Goal: Information Seeking & Learning: Check status

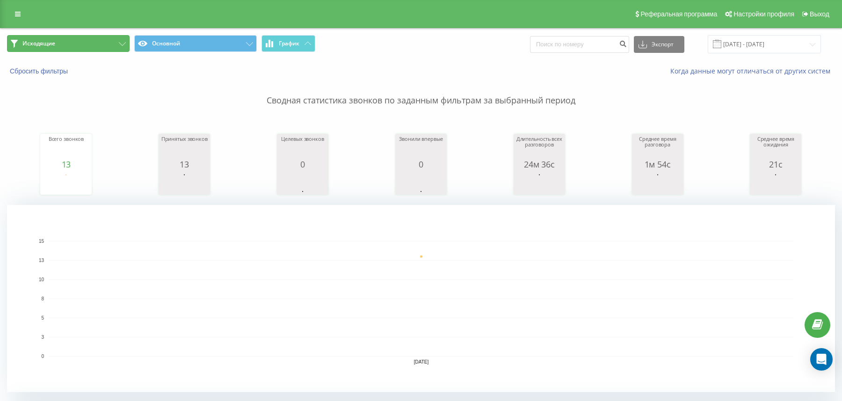
click at [65, 40] on button "Исходящие" at bounding box center [68, 43] width 123 height 17
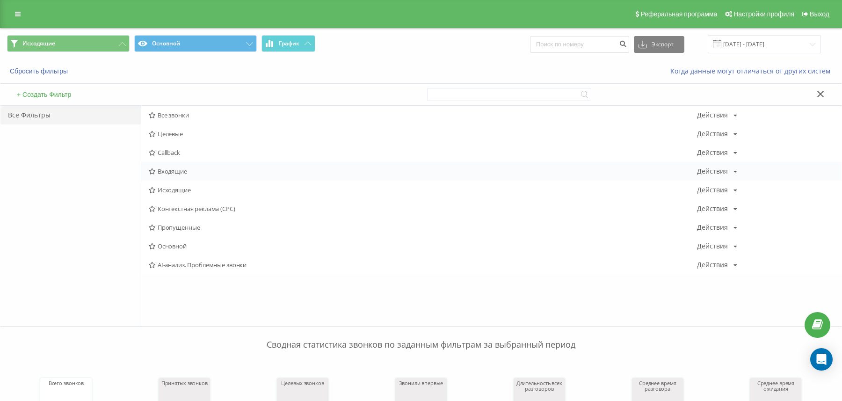
click at [178, 168] on span "Входящие" at bounding box center [423, 171] width 548 height 7
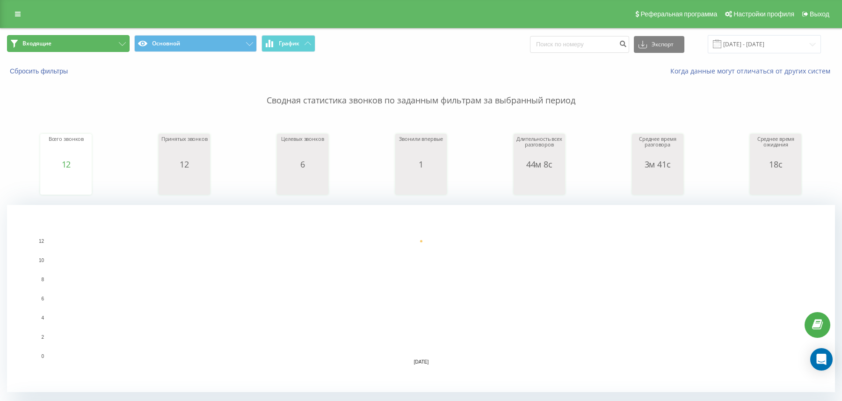
click at [92, 50] on button "Входящие" at bounding box center [68, 43] width 123 height 17
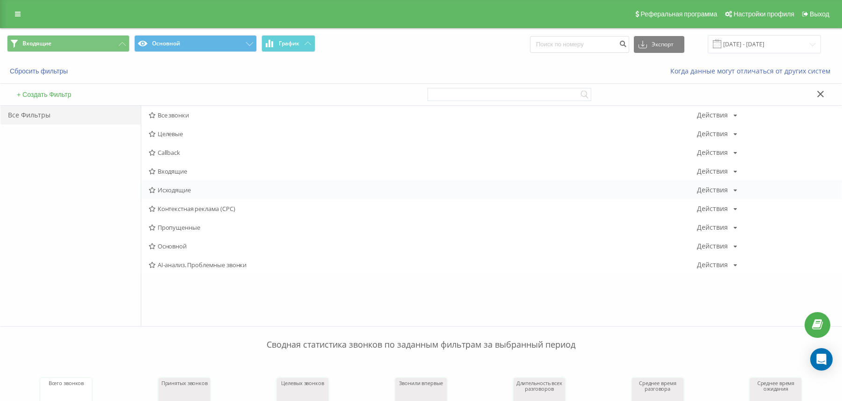
click at [163, 191] on span "Исходящие" at bounding box center [423, 190] width 548 height 7
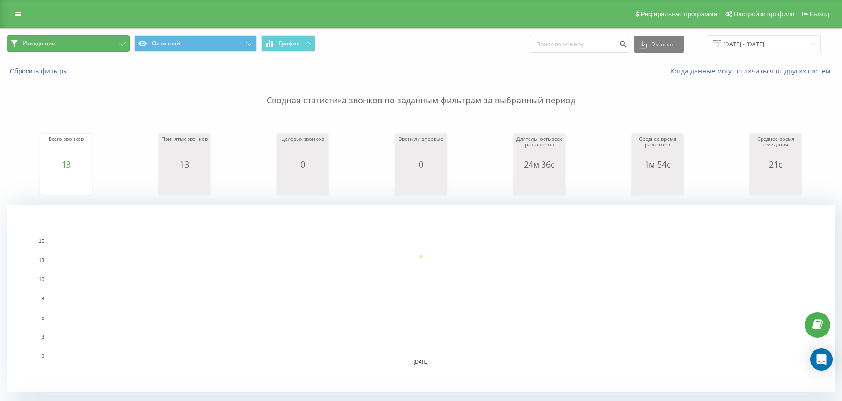
click at [85, 43] on button "Исходящие" at bounding box center [68, 43] width 123 height 17
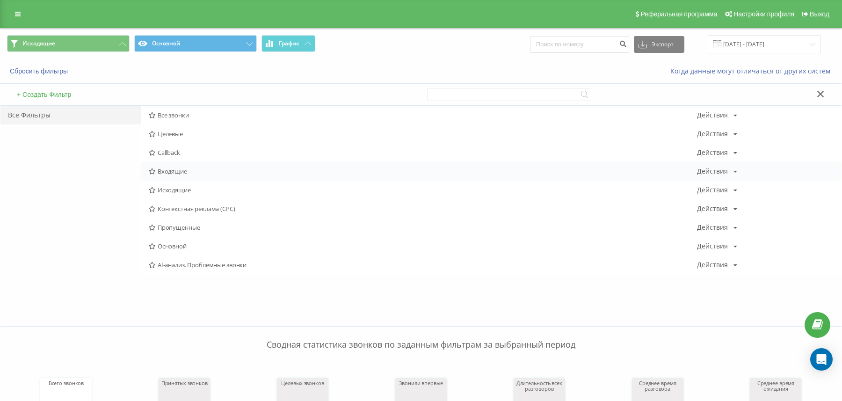
click at [157, 167] on div "Входящие Действия Редактировать Копировать Удалить По умолчанию Поделиться" at bounding box center [491, 171] width 700 height 19
click at [167, 169] on span "Входящие" at bounding box center [423, 171] width 548 height 7
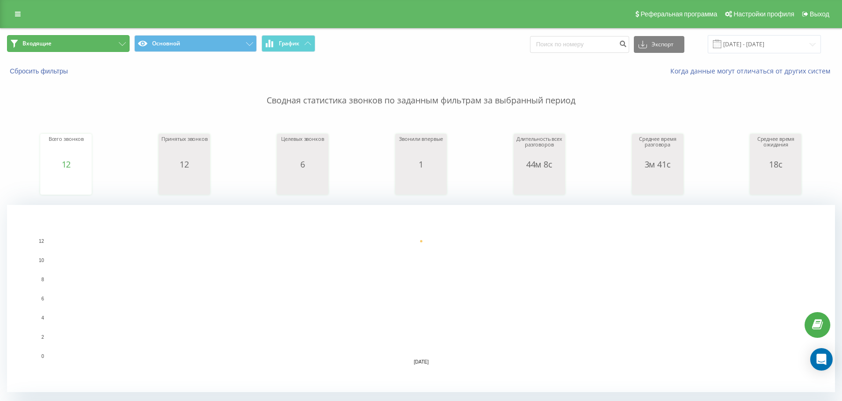
click at [99, 44] on button "Входящие" at bounding box center [68, 43] width 123 height 17
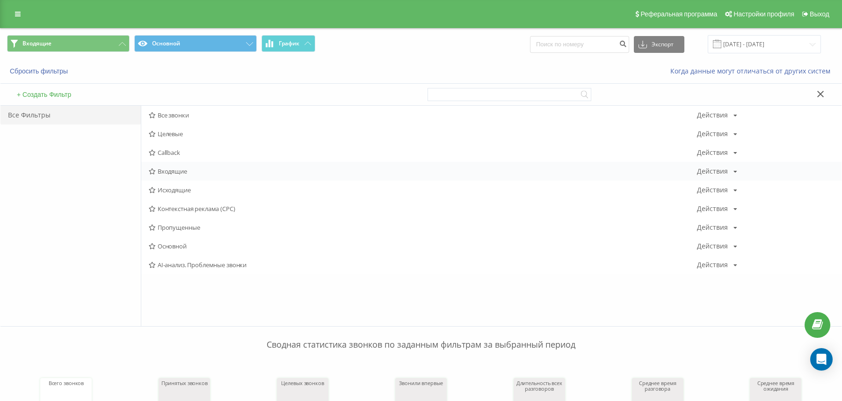
click at [172, 163] on div "Входящие Действия Редактировать Копировать Удалить По умолчанию Поделиться" at bounding box center [491, 171] width 700 height 19
drag, startPoint x: 172, startPoint y: 166, endPoint x: 176, endPoint y: 168, distance: 5.1
click at [174, 166] on div "Входящие Действия Редактировать Копировать Удалить По умолчанию Поделиться" at bounding box center [491, 171] width 700 height 19
click at [176, 168] on span "Входящие" at bounding box center [423, 171] width 548 height 7
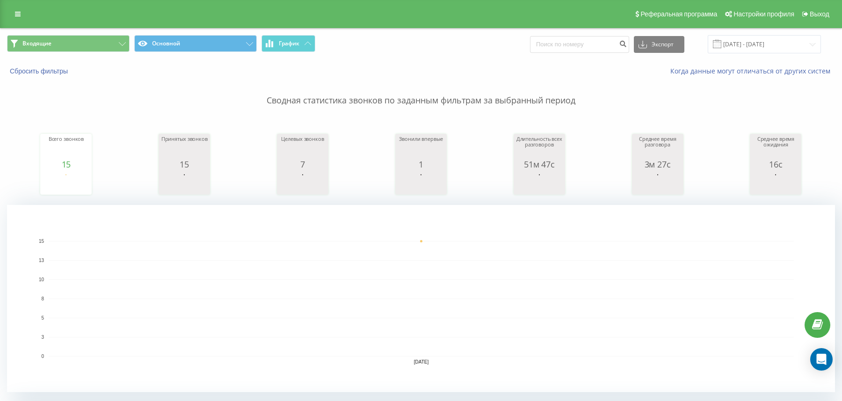
click at [99, 53] on span "Входящие Основной График" at bounding box center [210, 44] width 407 height 18
click at [100, 49] on button "Входящие" at bounding box center [68, 43] width 123 height 17
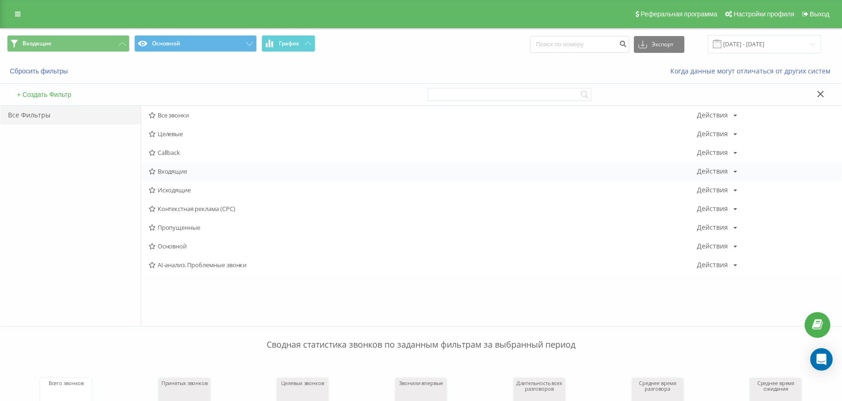
click at [162, 165] on div "Входящие Действия Редактировать Копировать Удалить По умолчанию Поделиться" at bounding box center [491, 171] width 700 height 19
click at [168, 164] on div "Входящие Действия Редактировать Копировать Удалить По умолчанию Поделиться" at bounding box center [491, 171] width 700 height 19
click at [165, 174] on span "Входящие" at bounding box center [423, 171] width 548 height 7
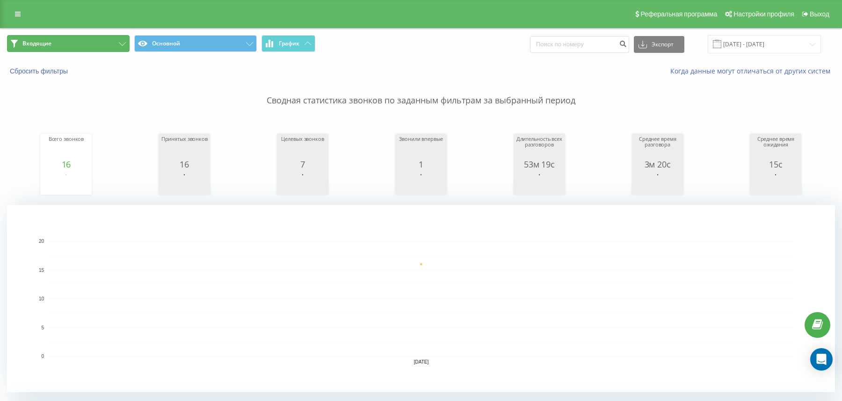
click at [53, 44] on button "Входящие" at bounding box center [68, 43] width 123 height 17
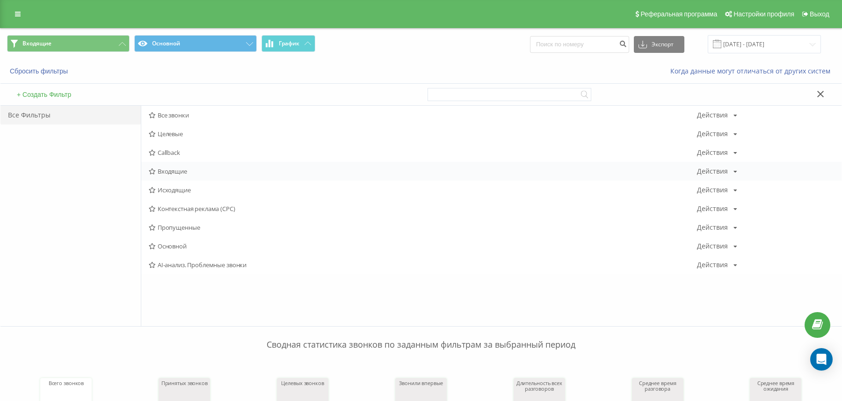
click at [160, 168] on span "Входящие" at bounding box center [423, 171] width 548 height 7
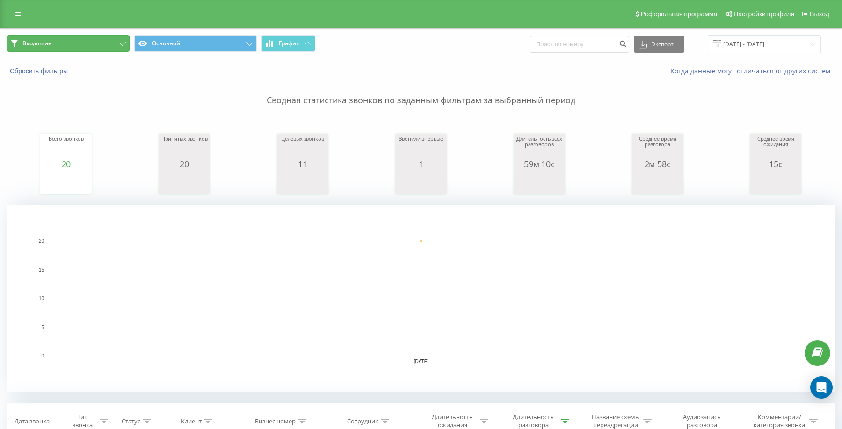
click at [91, 40] on button "Входящие" at bounding box center [68, 43] width 123 height 17
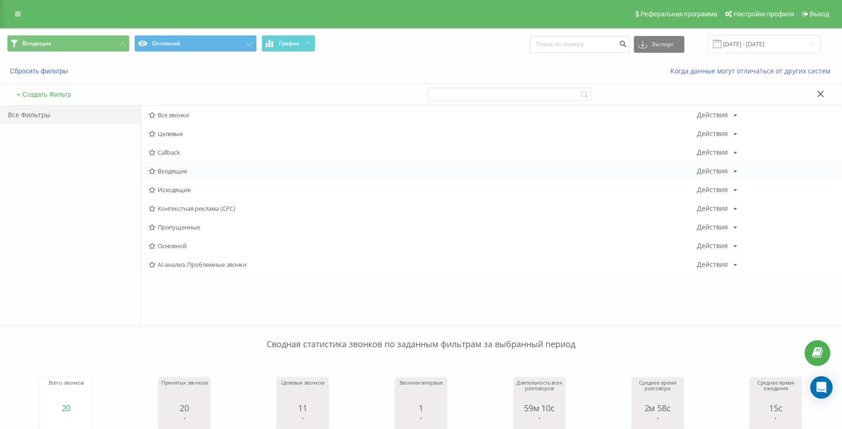
click at [185, 173] on span "Входящие" at bounding box center [423, 171] width 548 height 7
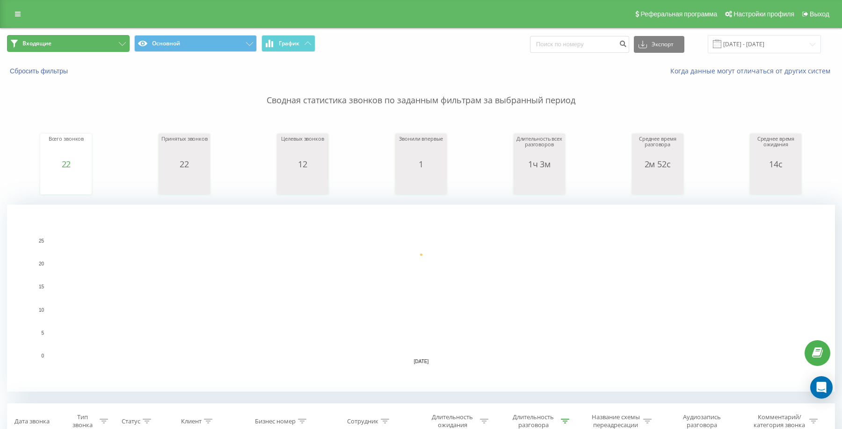
click at [115, 51] on button "Входящие" at bounding box center [68, 43] width 123 height 17
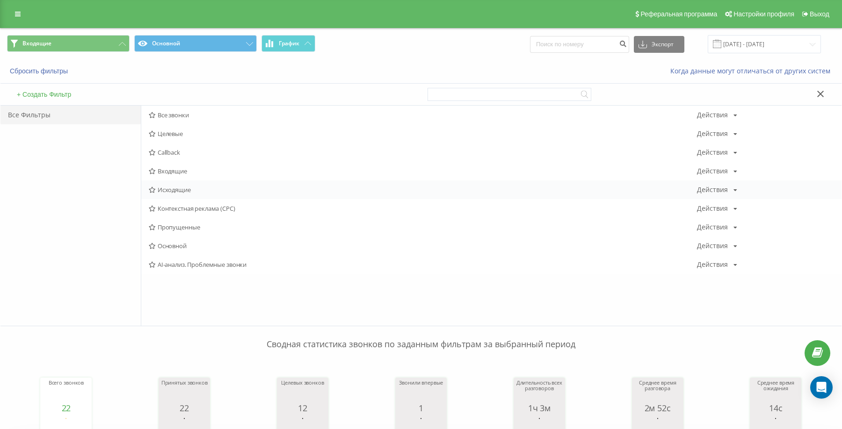
click at [193, 185] on div "Исходящие Действия Редактировать Копировать Удалить По умолчанию Поделиться" at bounding box center [491, 190] width 700 height 19
click at [186, 185] on div "Исходящие Действия Редактировать Копировать Удалить По умолчанию Поделиться" at bounding box center [491, 190] width 700 height 19
click at [176, 169] on span "Входящие" at bounding box center [423, 171] width 548 height 7
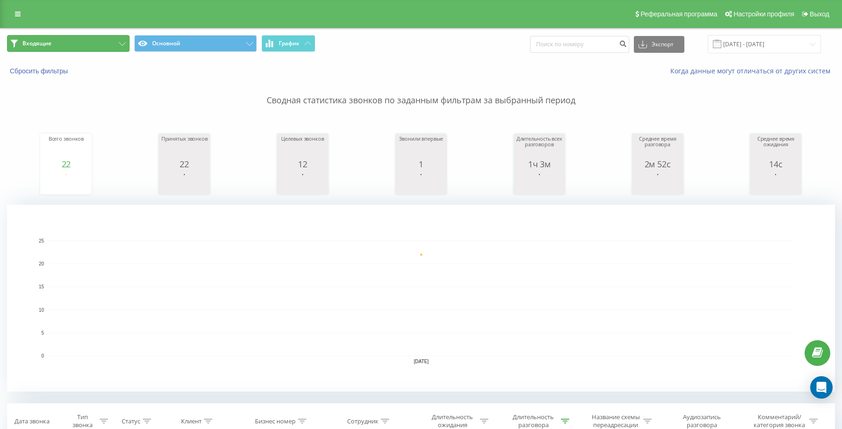
click at [83, 38] on button "Входящие" at bounding box center [68, 43] width 123 height 17
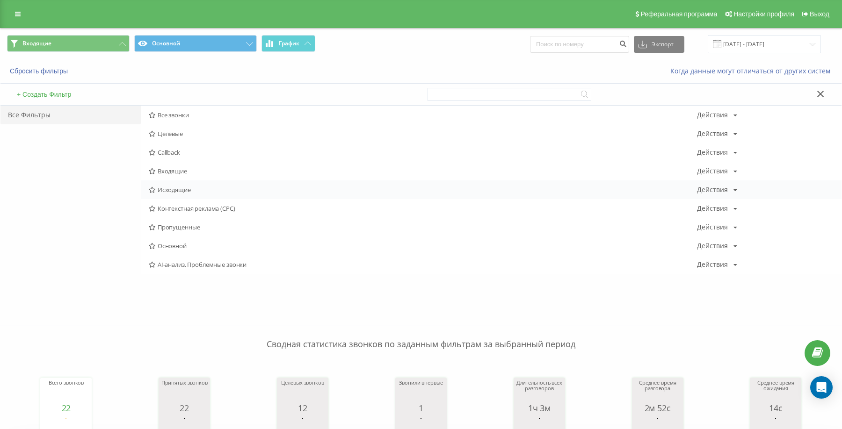
click at [156, 190] on span "Исходящие" at bounding box center [423, 190] width 548 height 7
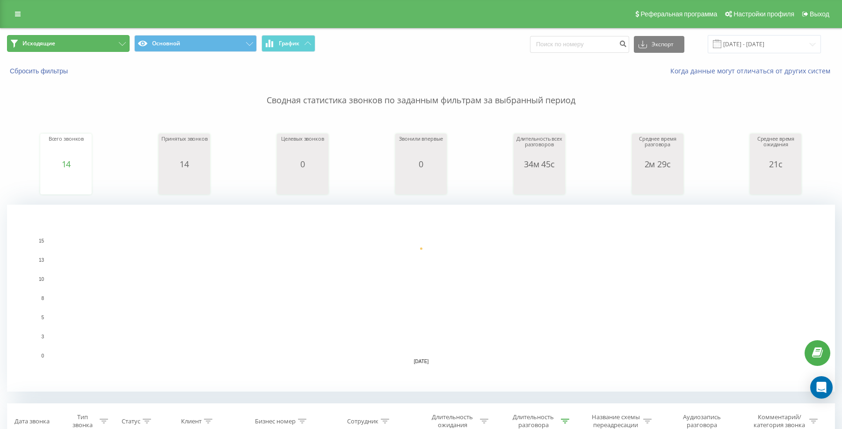
click at [99, 44] on button "Исходящие" at bounding box center [68, 43] width 123 height 17
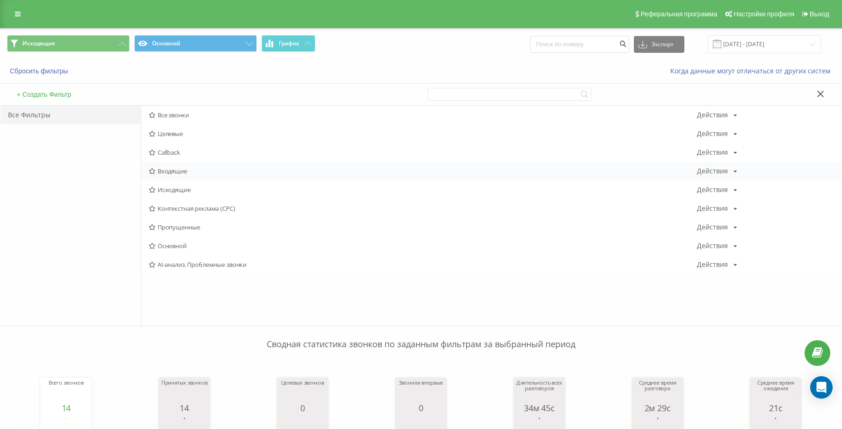
click at [167, 168] on span "Входящие" at bounding box center [423, 171] width 548 height 7
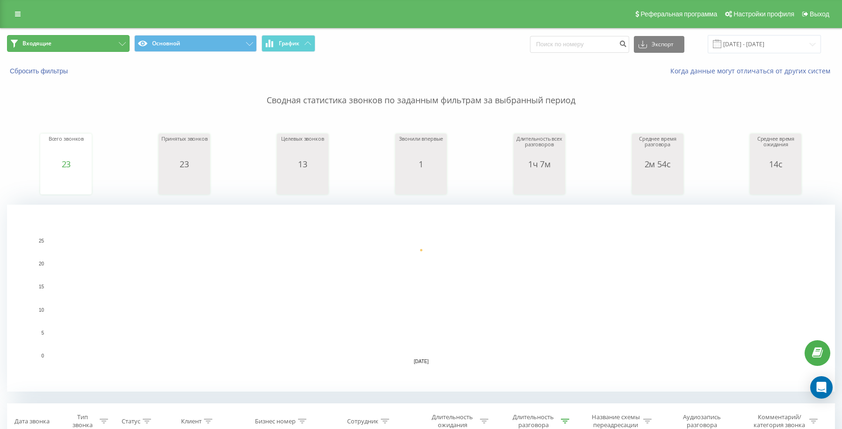
click at [113, 49] on button "Входящие" at bounding box center [68, 43] width 123 height 17
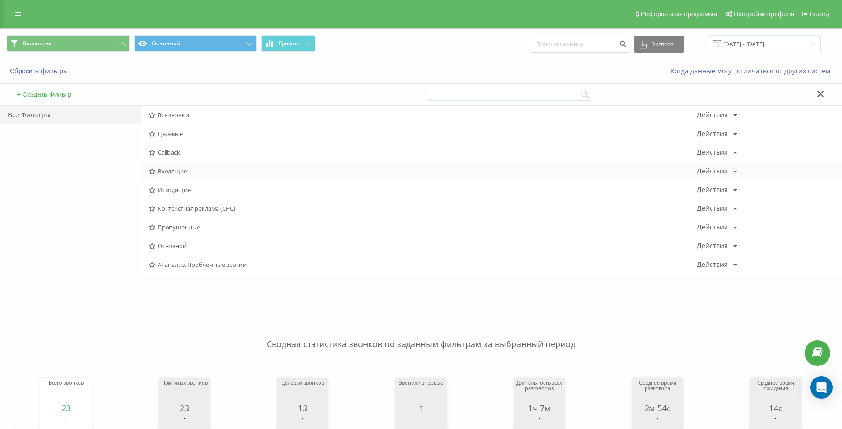
click at [172, 180] on div "Входящие Действия Редактировать Копировать Удалить По умолчанию Поделиться" at bounding box center [491, 171] width 700 height 19
click at [176, 188] on span "Исходящие" at bounding box center [423, 190] width 548 height 7
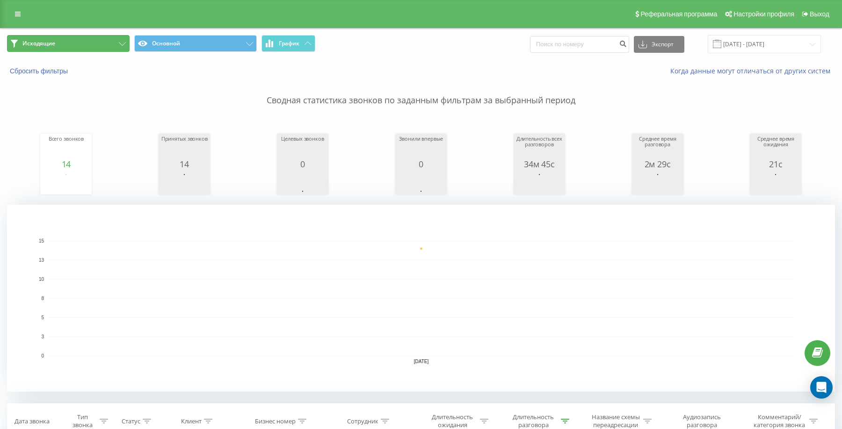
click at [94, 36] on button "Исходящие" at bounding box center [68, 43] width 123 height 17
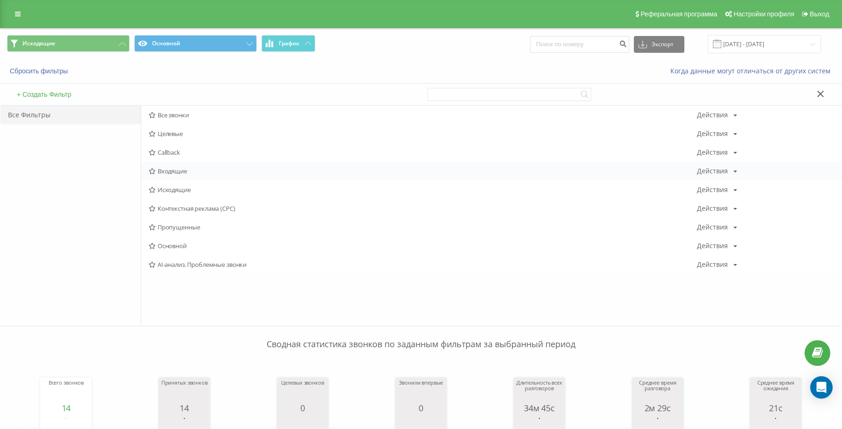
click at [169, 168] on span "Входящие" at bounding box center [423, 171] width 548 height 7
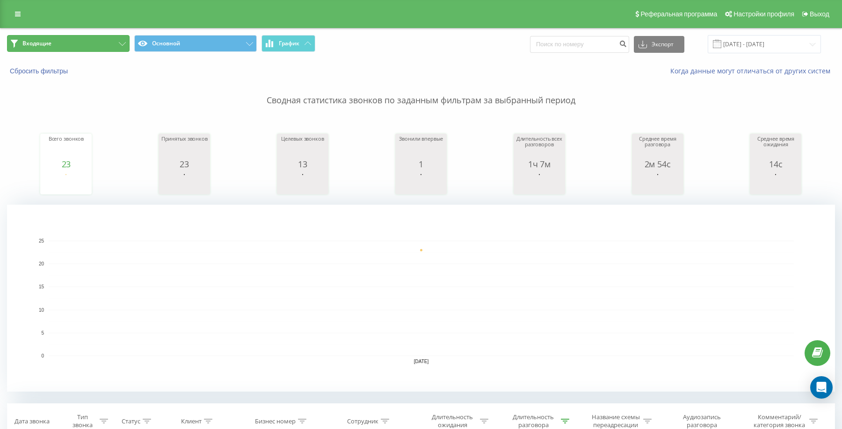
click at [103, 47] on button "Входящие" at bounding box center [68, 43] width 123 height 17
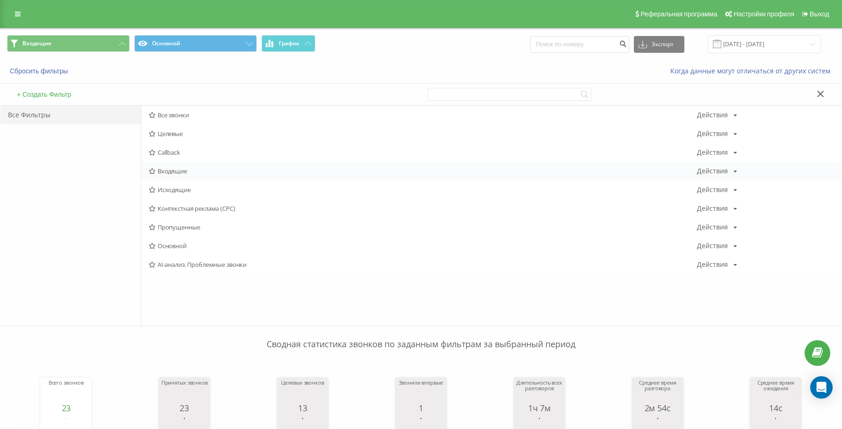
click at [164, 170] on span "Входящие" at bounding box center [423, 171] width 548 height 7
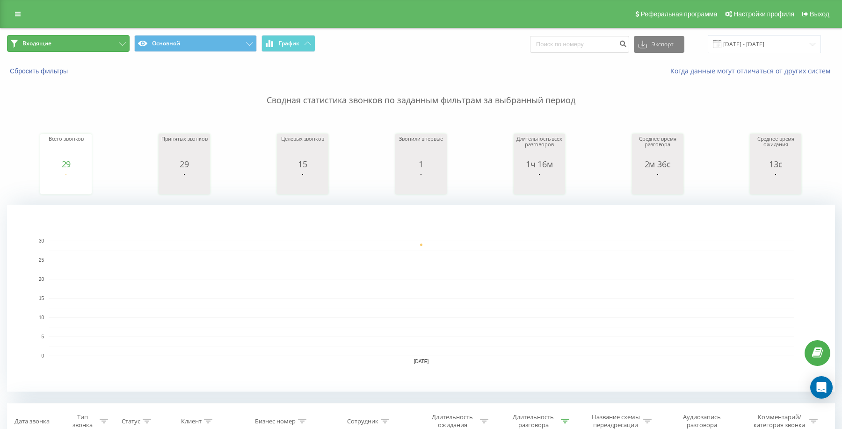
click at [67, 41] on button "Входящие" at bounding box center [68, 43] width 123 height 17
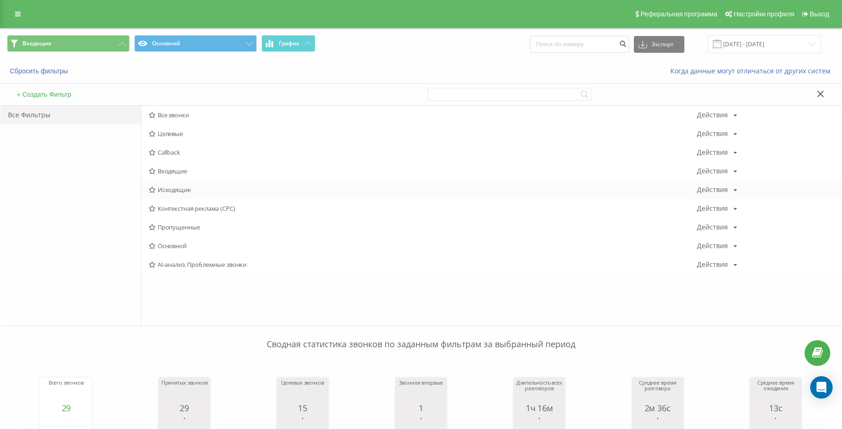
click at [167, 189] on span "Исходящие" at bounding box center [423, 190] width 548 height 7
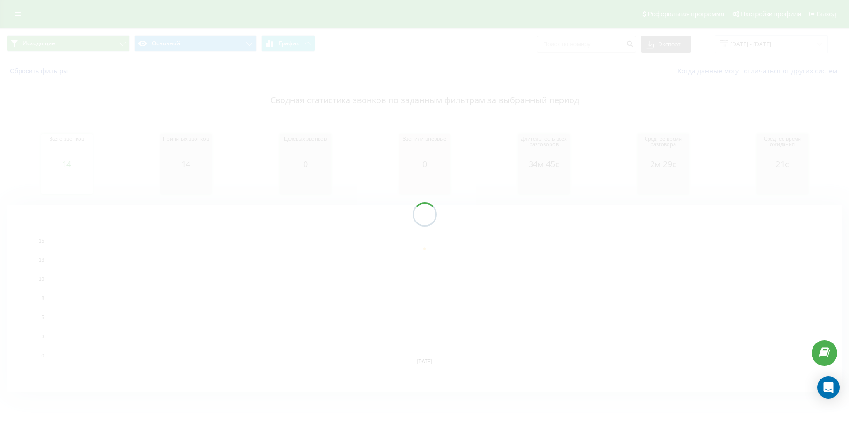
click at [103, 52] on div at bounding box center [424, 214] width 849 height 429
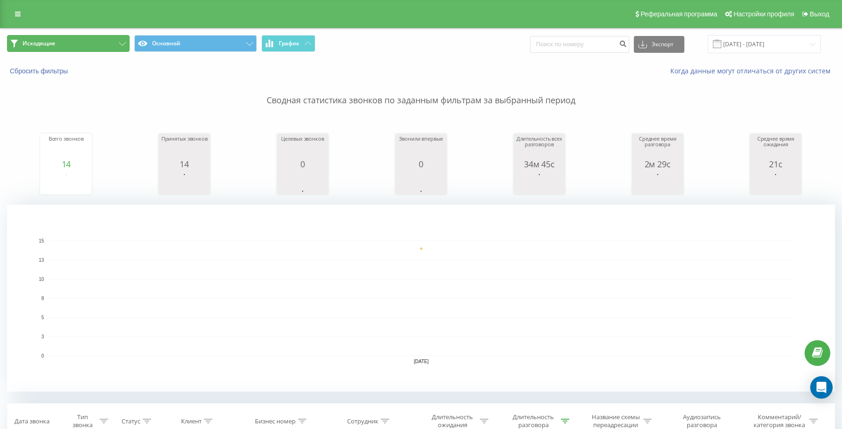
click at [108, 43] on button "Исходящие" at bounding box center [68, 43] width 123 height 17
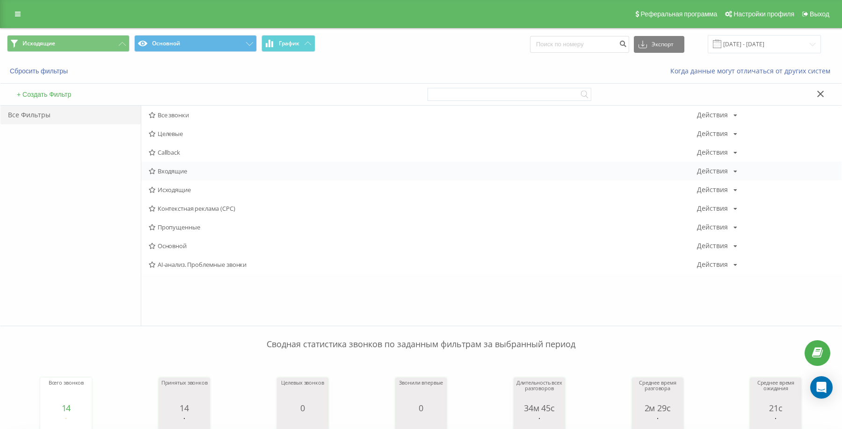
click at [177, 168] on span "Входящие" at bounding box center [423, 171] width 548 height 7
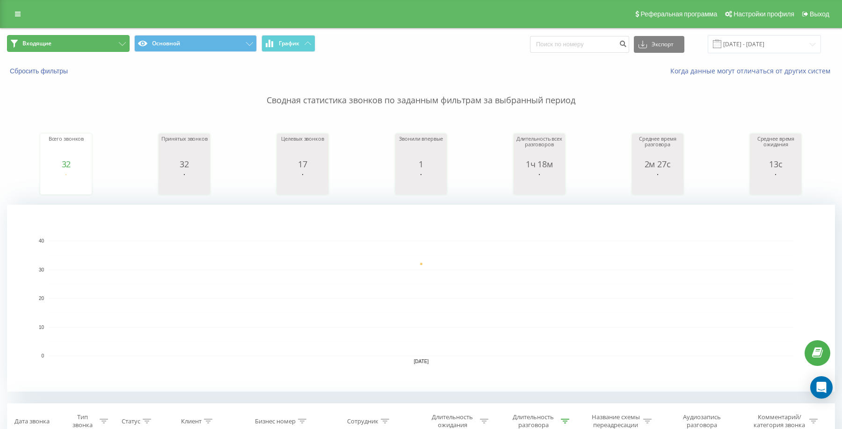
click at [90, 44] on button "Входящие" at bounding box center [68, 43] width 123 height 17
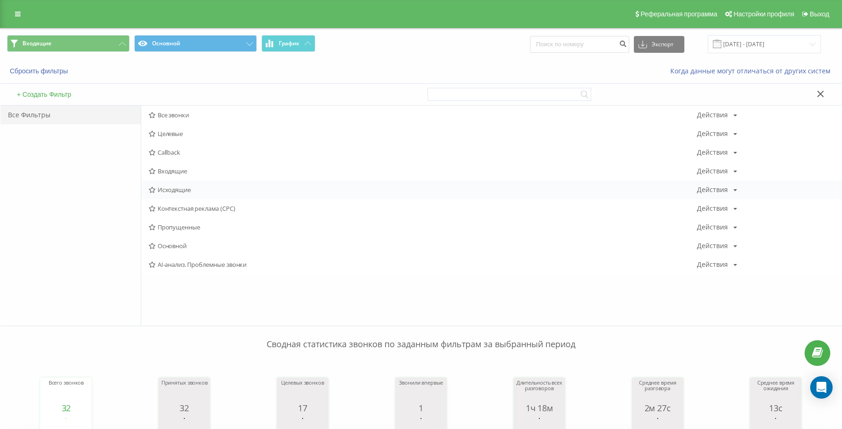
click at [174, 184] on div "Исходящие Действия Редактировать Копировать Удалить По умолчанию Поделиться" at bounding box center [491, 190] width 700 height 19
click at [182, 185] on div "Исходящие Действия Редактировать Копировать Удалить По умолчанию Поделиться" at bounding box center [491, 190] width 700 height 19
click at [188, 199] on div "Контекстная реклама (CPC) Действия Редактировать Копировать Удалить По умолчани…" at bounding box center [491, 208] width 700 height 19
click at [179, 187] on span "Исходящие" at bounding box center [423, 190] width 548 height 7
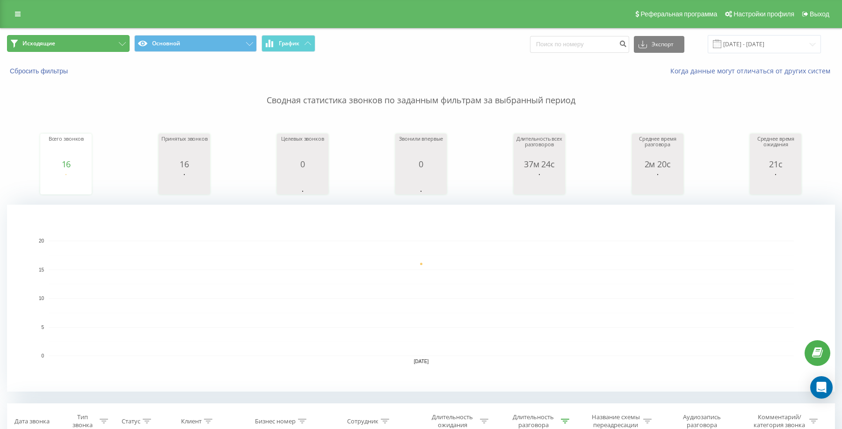
click at [58, 51] on button "Исходящие" at bounding box center [68, 43] width 123 height 17
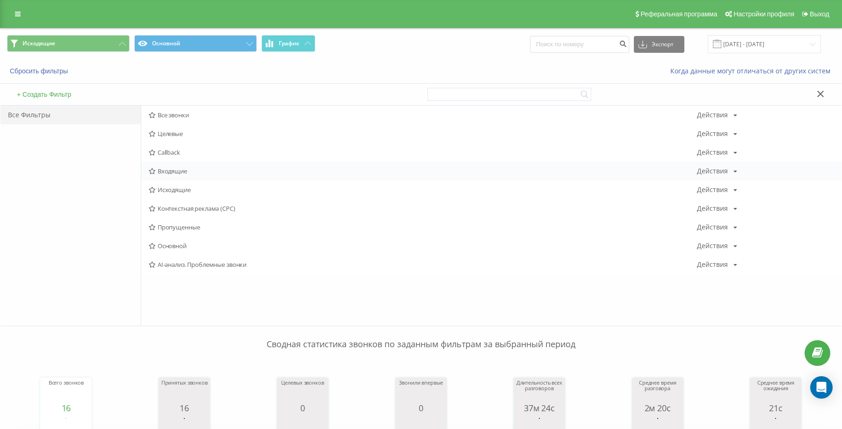
click at [160, 166] on div "Входящие Действия Редактировать Копировать Удалить По умолчанию Поделиться" at bounding box center [491, 171] width 700 height 19
click at [170, 168] on span "Входящие" at bounding box center [423, 171] width 548 height 7
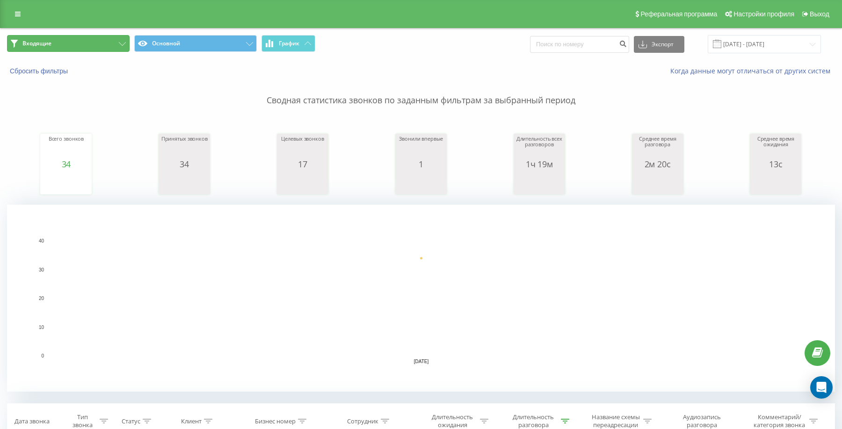
click at [97, 42] on button "Входящие" at bounding box center [68, 43] width 123 height 17
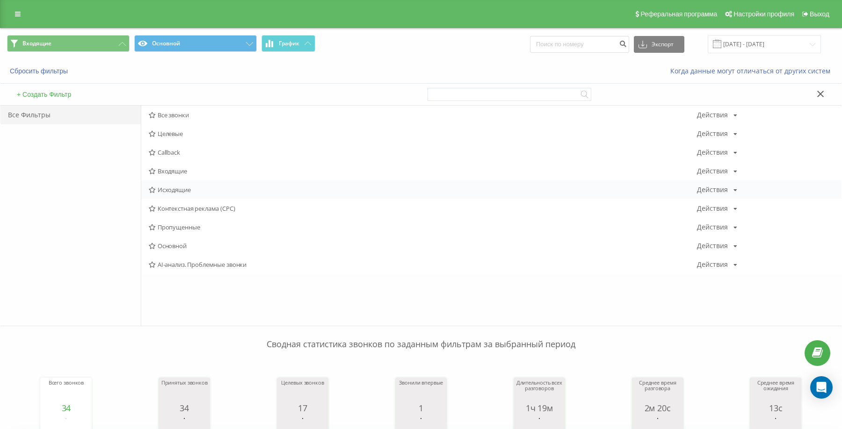
click at [186, 187] on span "Исходящие" at bounding box center [423, 190] width 548 height 7
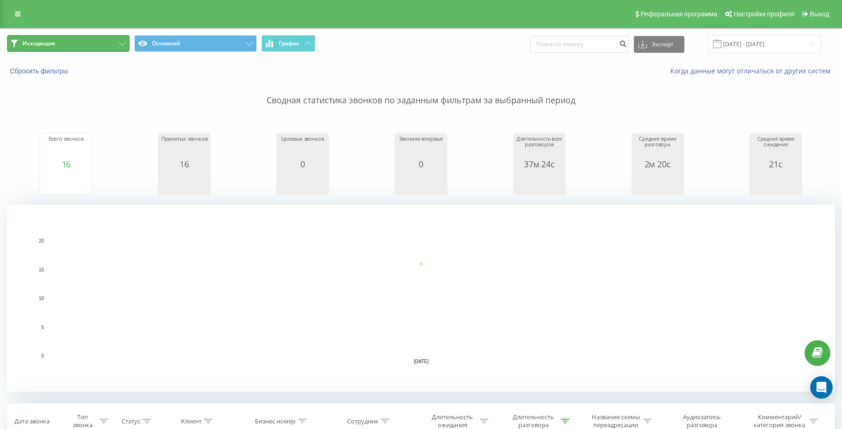
click at [58, 44] on button "Исходящие" at bounding box center [68, 43] width 123 height 17
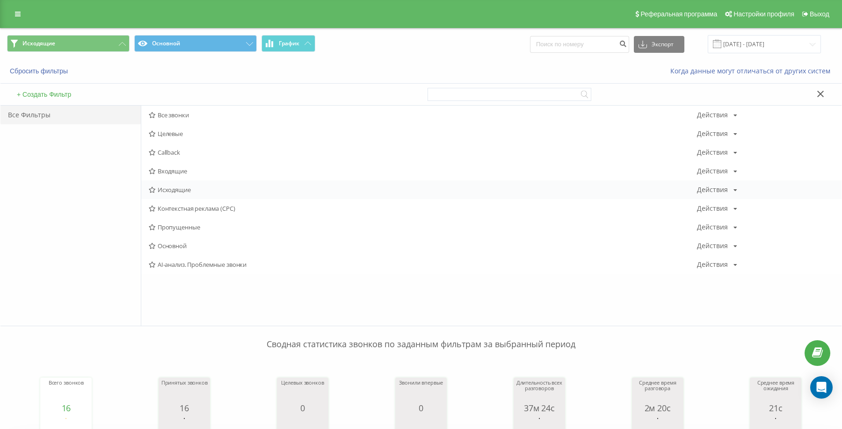
click at [160, 191] on span "Исходящие" at bounding box center [423, 190] width 548 height 7
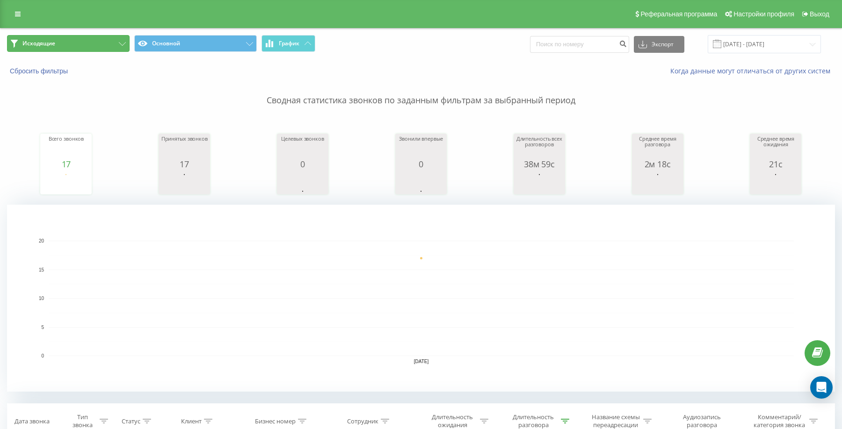
click at [91, 37] on button "Исходящие" at bounding box center [68, 43] width 123 height 17
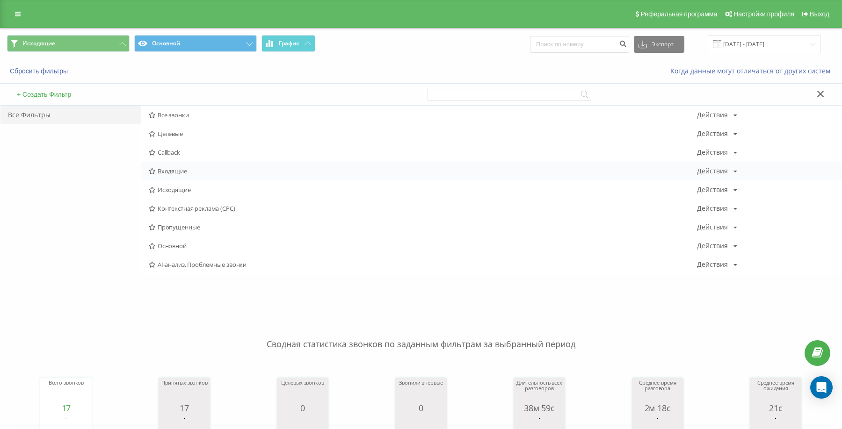
click at [177, 171] on span "Входящие" at bounding box center [423, 171] width 548 height 7
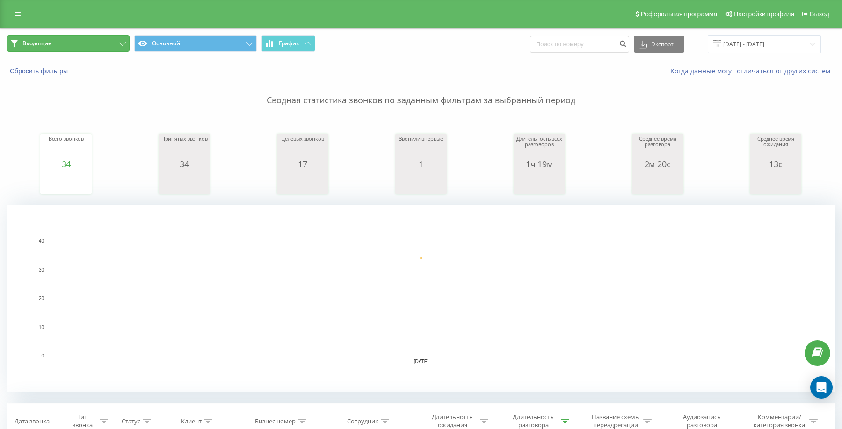
click at [110, 42] on button "Входящие" at bounding box center [68, 43] width 123 height 17
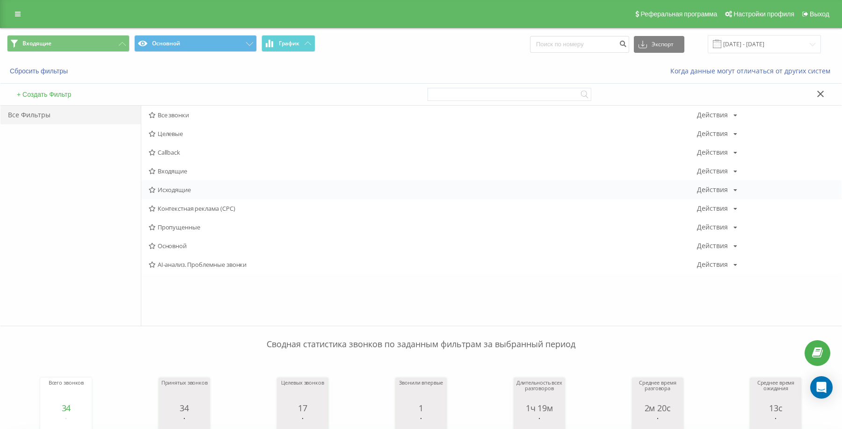
click at [181, 190] on span "Исходящие" at bounding box center [423, 190] width 548 height 7
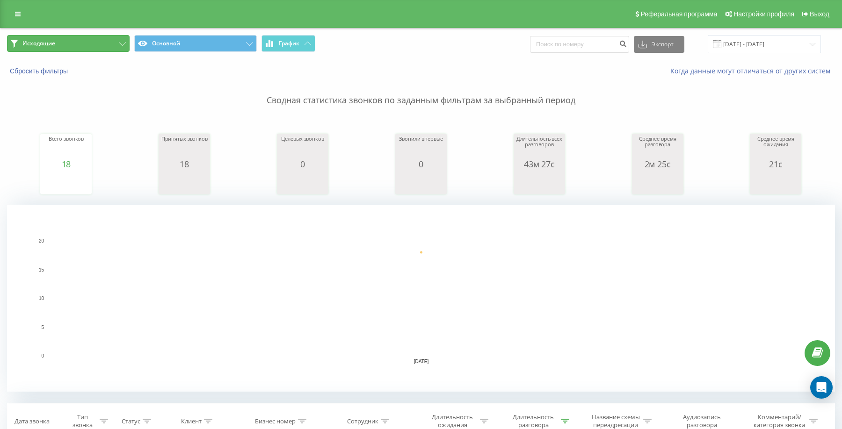
click at [79, 43] on button "Исходящие" at bounding box center [68, 43] width 123 height 17
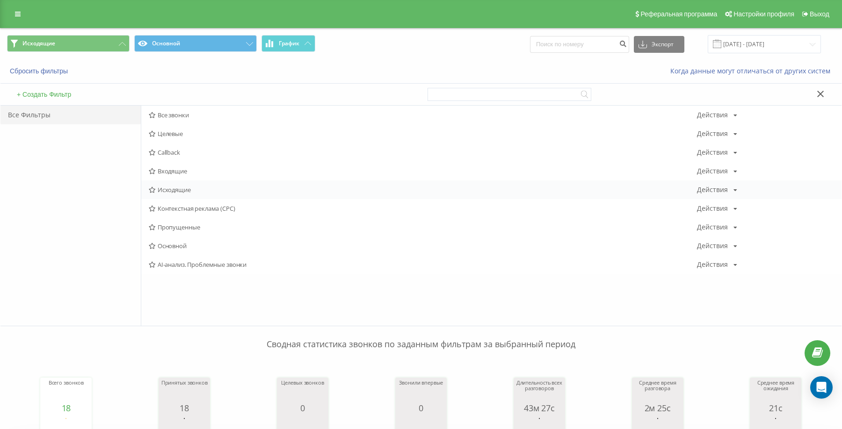
click at [158, 190] on span "Исходящие" at bounding box center [423, 190] width 548 height 7
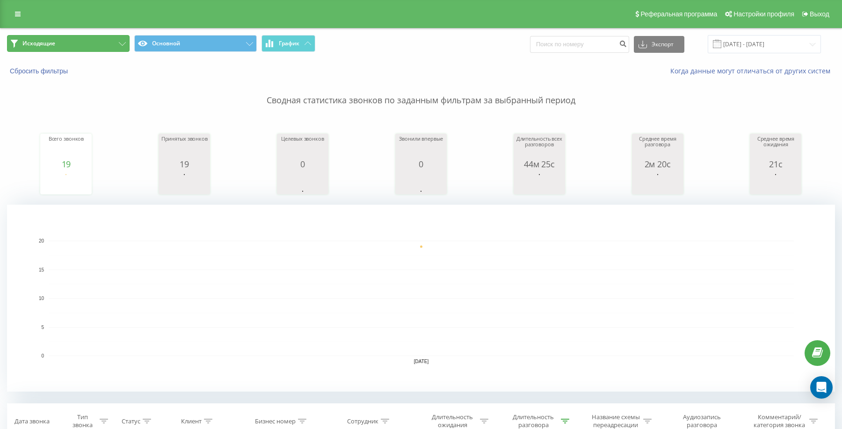
click at [63, 39] on button "Исходящие" at bounding box center [68, 43] width 123 height 17
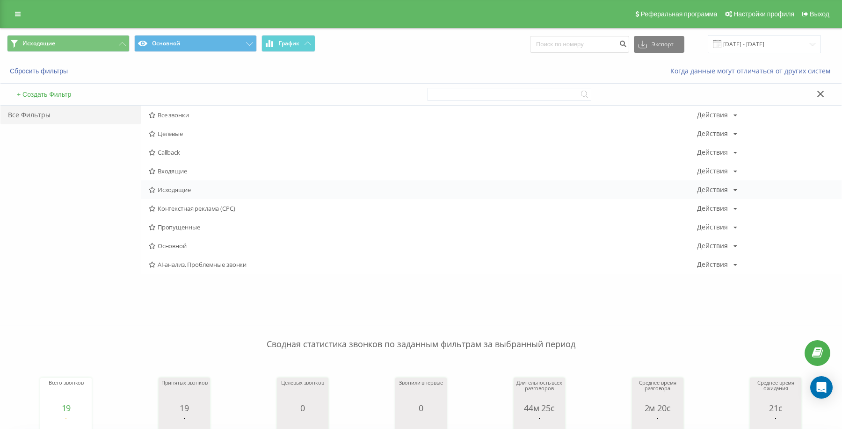
click at [159, 184] on div "Исходящие Действия Редактировать Копировать Удалить По умолчанию Поделиться" at bounding box center [491, 190] width 700 height 19
click at [162, 191] on span "Исходящие" at bounding box center [423, 190] width 548 height 7
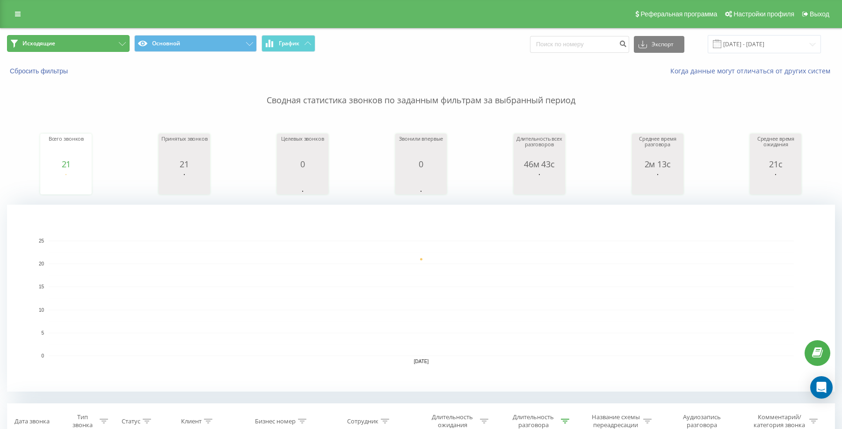
click at [98, 47] on button "Исходящие" at bounding box center [68, 43] width 123 height 17
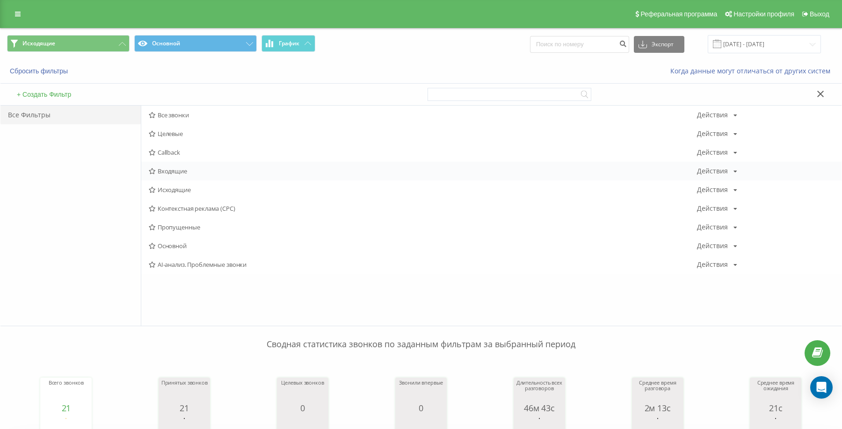
click at [178, 173] on span "Входящие" at bounding box center [423, 171] width 548 height 7
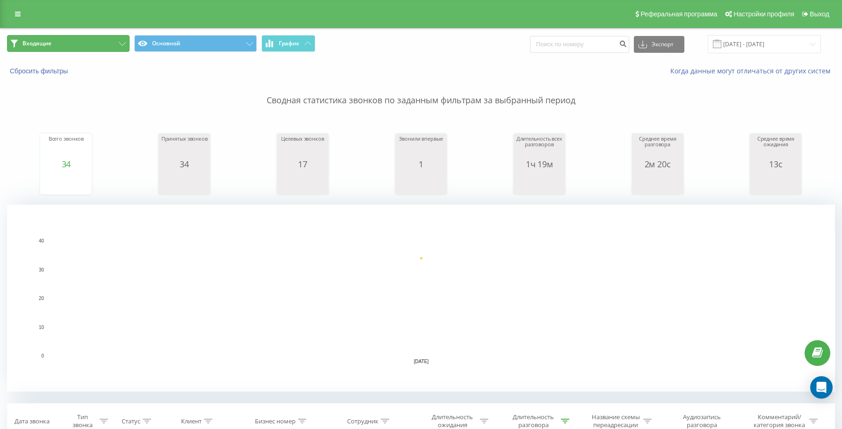
click at [93, 44] on button "Входящие" at bounding box center [68, 43] width 123 height 17
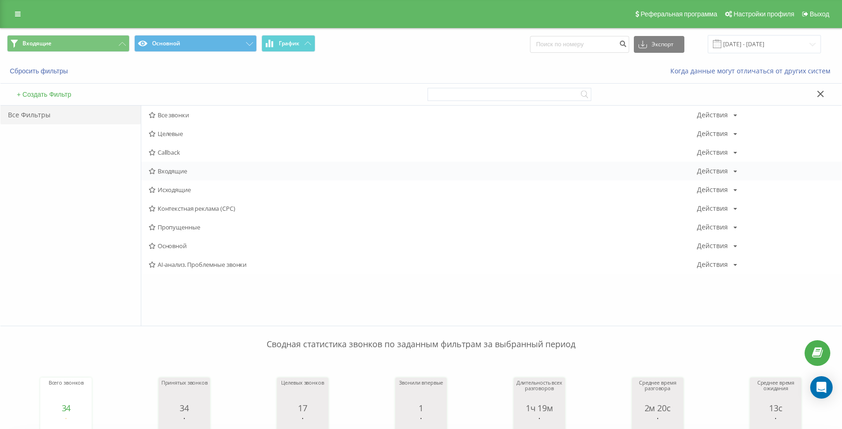
click at [165, 173] on span "Входящие" at bounding box center [423, 171] width 548 height 7
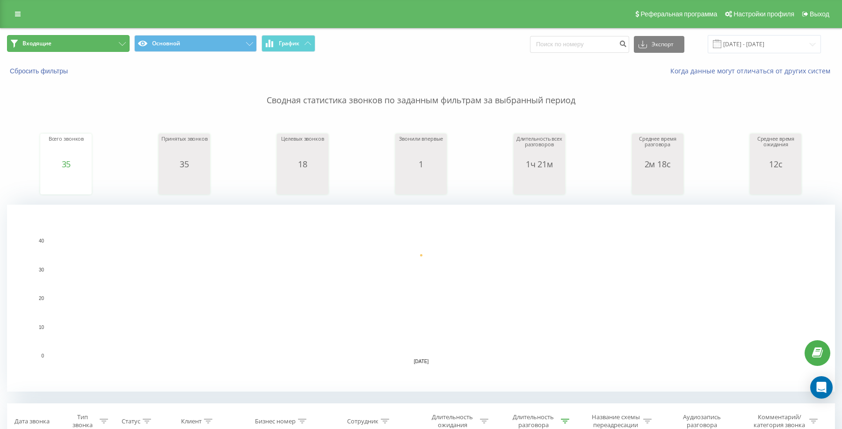
click at [108, 44] on button "Входящие" at bounding box center [68, 43] width 123 height 17
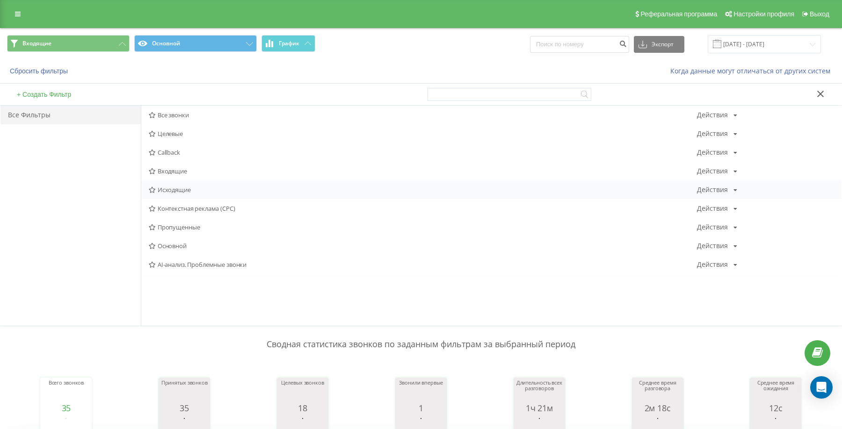
click at [179, 189] on span "Исходящие" at bounding box center [423, 190] width 548 height 7
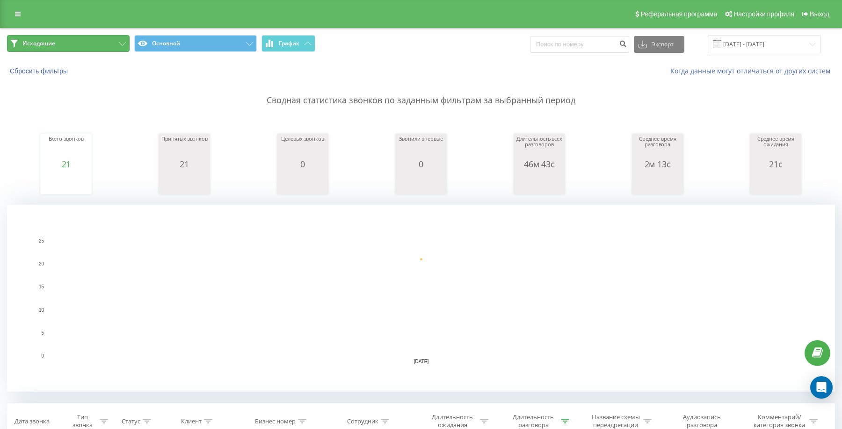
click at [94, 43] on button "Исходящие" at bounding box center [68, 43] width 123 height 17
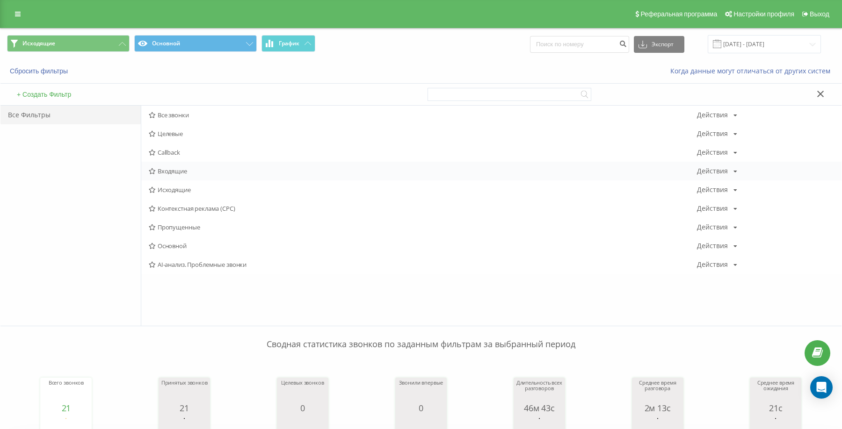
click at [179, 167] on div "Входящие Действия Редактировать Копировать Удалить По умолчанию Поделиться" at bounding box center [491, 171] width 700 height 19
click at [171, 176] on div "Входящие Действия Редактировать Копировать Удалить По умолчанию Поделиться" at bounding box center [491, 171] width 700 height 19
click at [167, 170] on span "Входящие" at bounding box center [423, 171] width 548 height 7
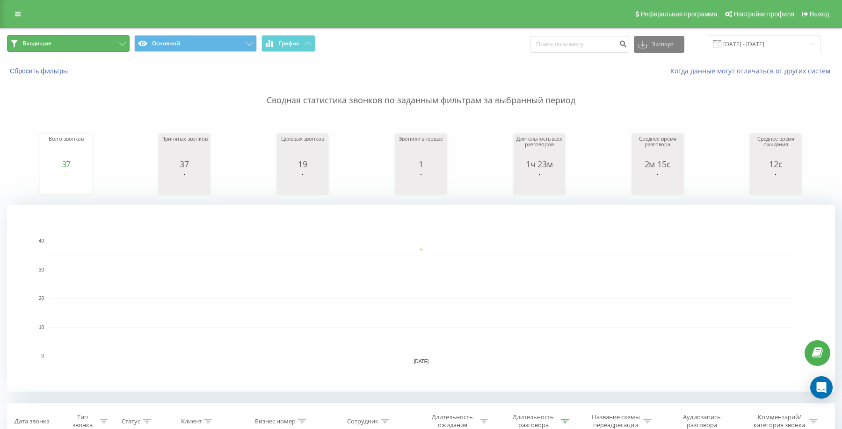
click at [83, 40] on button "Входящие" at bounding box center [68, 43] width 123 height 17
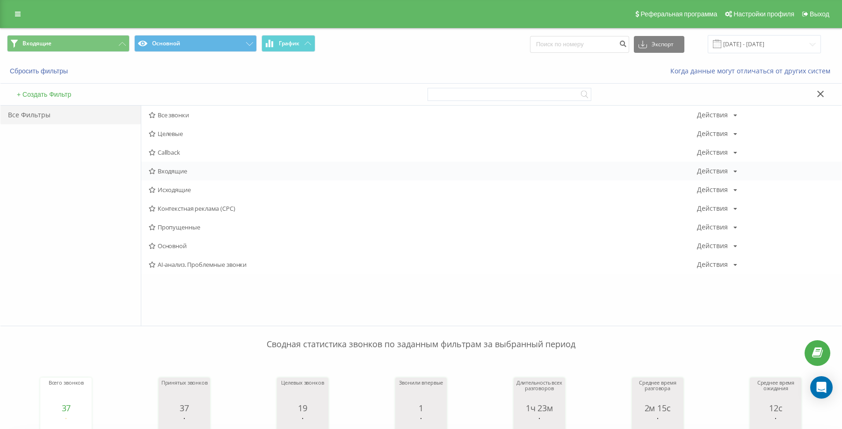
click at [167, 169] on span "Входящие" at bounding box center [423, 171] width 548 height 7
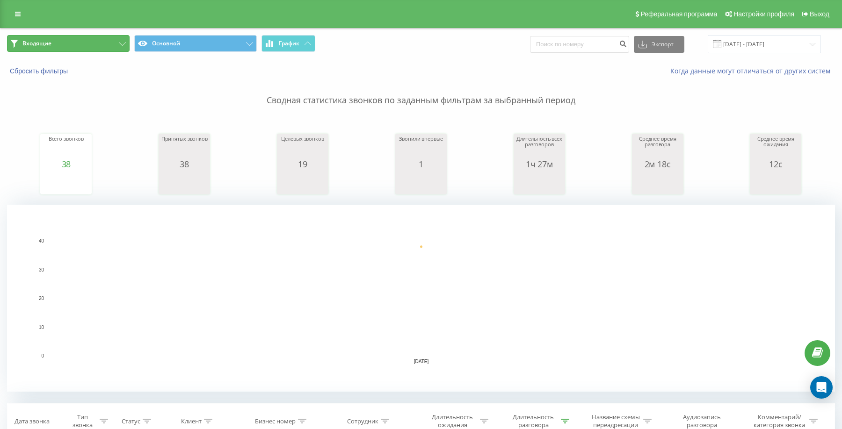
click at [84, 39] on button "Входящие" at bounding box center [68, 43] width 123 height 17
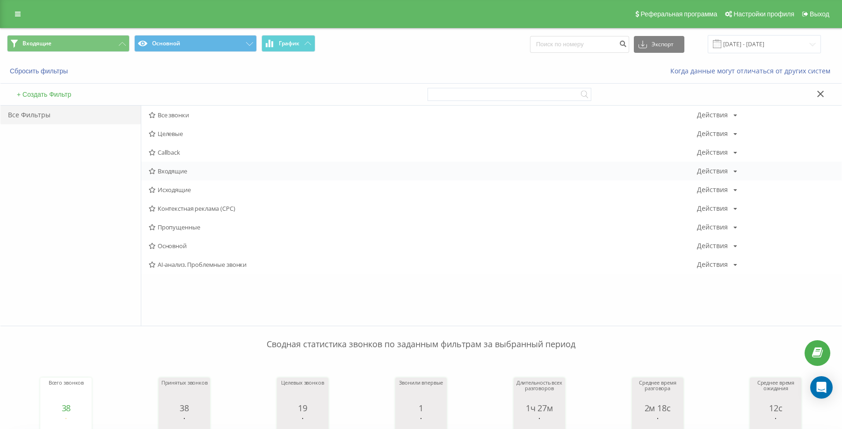
click at [171, 172] on span "Входящие" at bounding box center [423, 171] width 548 height 7
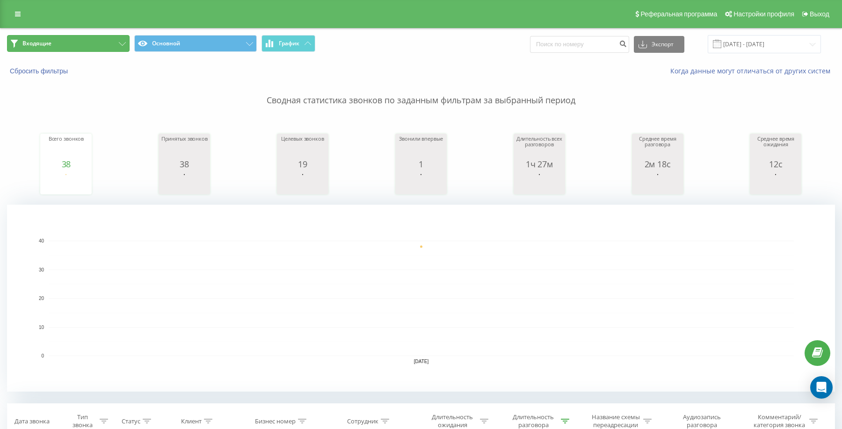
click at [91, 41] on button "Входящие" at bounding box center [68, 43] width 123 height 17
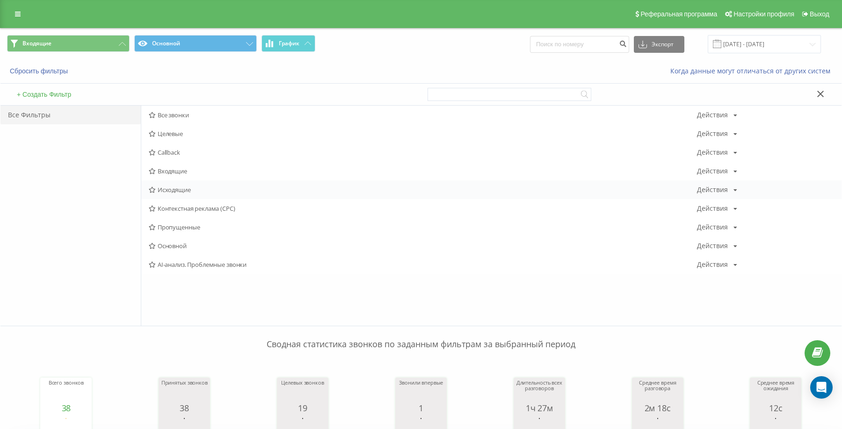
click at [191, 189] on span "Исходящие" at bounding box center [423, 190] width 548 height 7
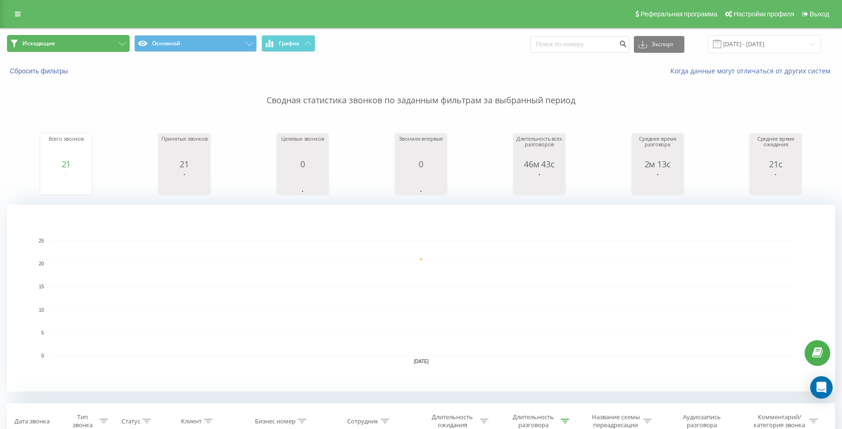
click at [84, 45] on button "Исходящие" at bounding box center [68, 43] width 123 height 17
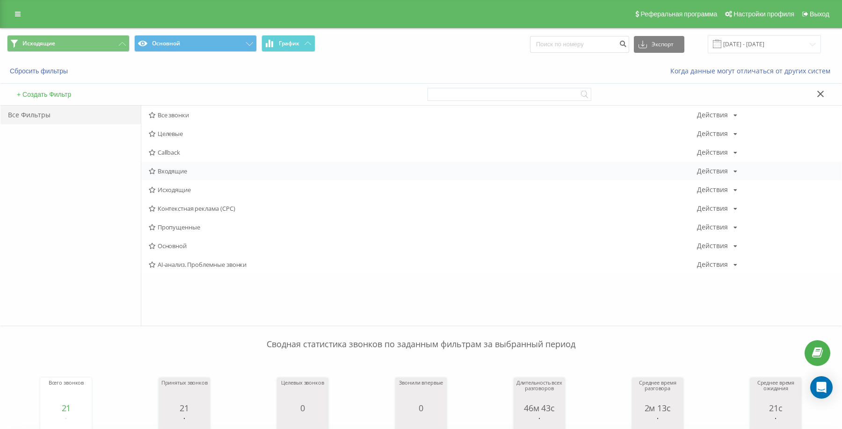
click at [177, 176] on div "Входящие Действия Редактировать Копировать Удалить По умолчанию Поделиться" at bounding box center [491, 171] width 700 height 19
click at [171, 174] on span "Входящие" at bounding box center [423, 171] width 548 height 7
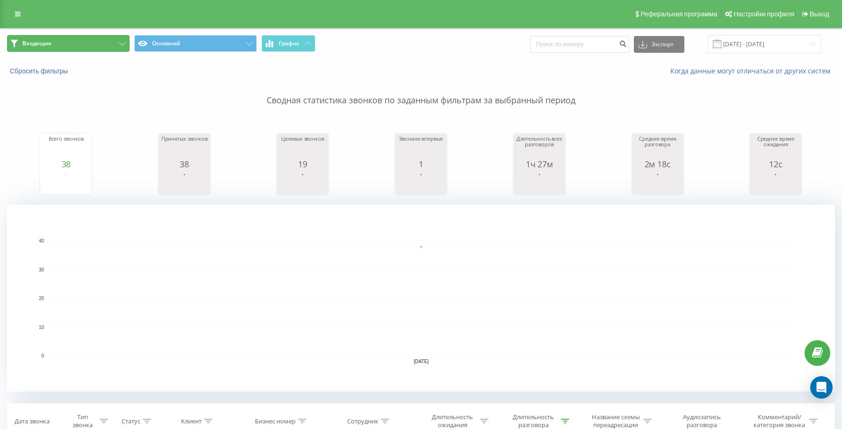
click at [95, 41] on button "Входящие" at bounding box center [68, 43] width 123 height 17
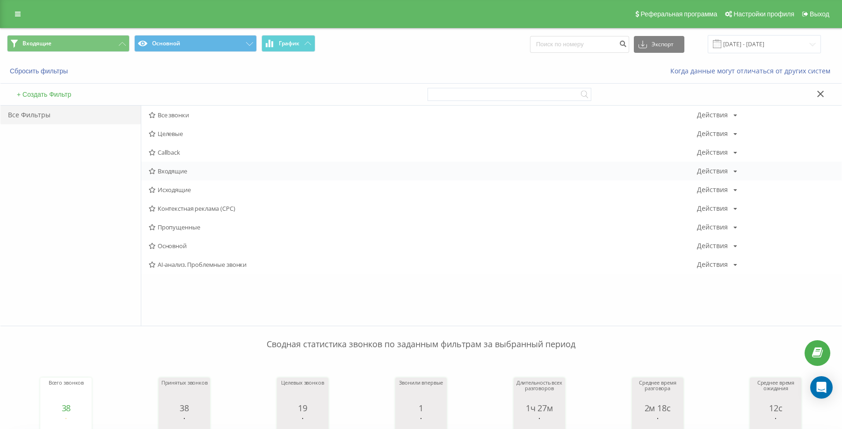
click at [176, 164] on div "Входящие Действия Редактировать Копировать Удалить По умолчанию Поделиться" at bounding box center [491, 171] width 700 height 19
click at [168, 165] on div "Входящие Действия Редактировать Копировать Удалить По умолчанию Поделиться" at bounding box center [491, 171] width 700 height 19
click at [174, 168] on span "Входящие" at bounding box center [423, 171] width 548 height 7
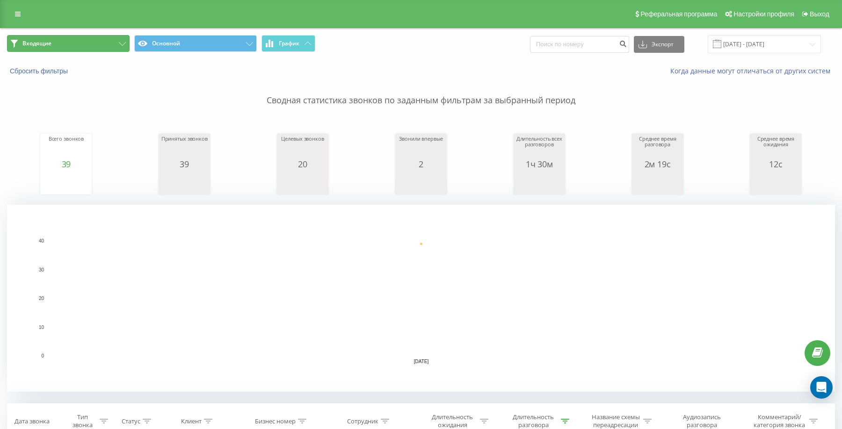
click at [102, 44] on button "Входящие" at bounding box center [68, 43] width 123 height 17
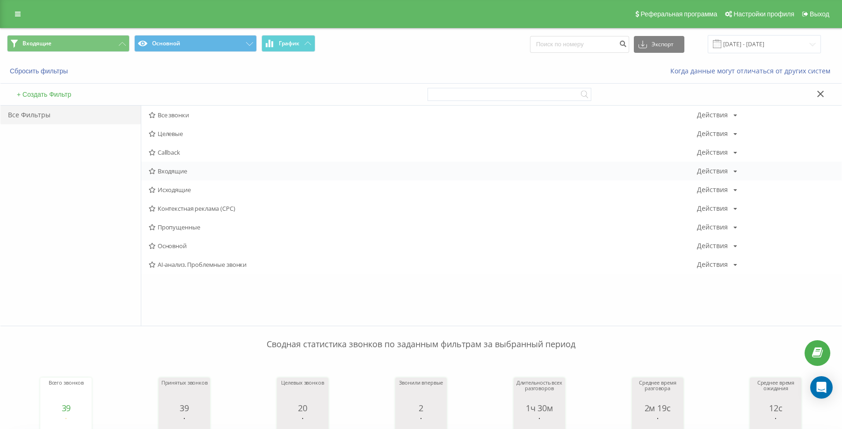
click at [175, 174] on span "Входящие" at bounding box center [423, 171] width 548 height 7
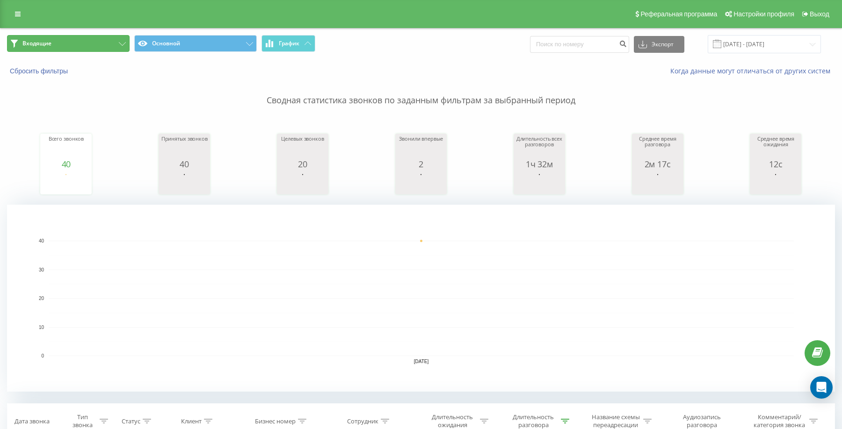
click at [120, 45] on icon at bounding box center [122, 44] width 7 height 4
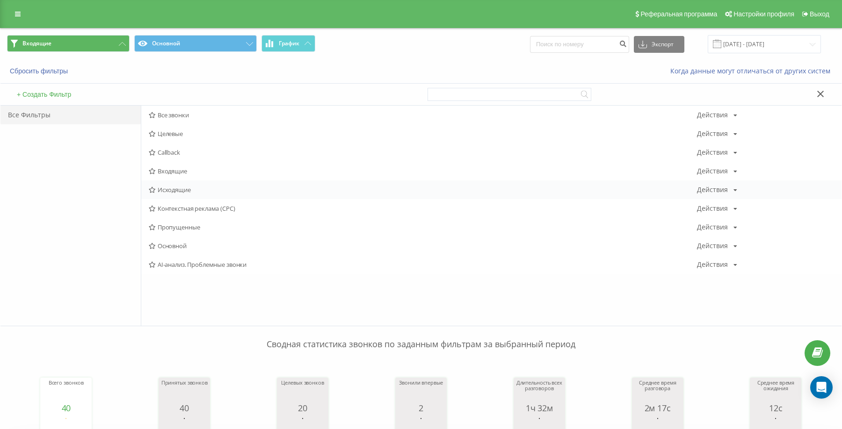
click at [155, 194] on div "Исходящие Действия Редактировать Копировать Удалить По умолчанию Поделиться" at bounding box center [491, 190] width 700 height 19
click at [158, 174] on span "Входящие" at bounding box center [423, 171] width 548 height 7
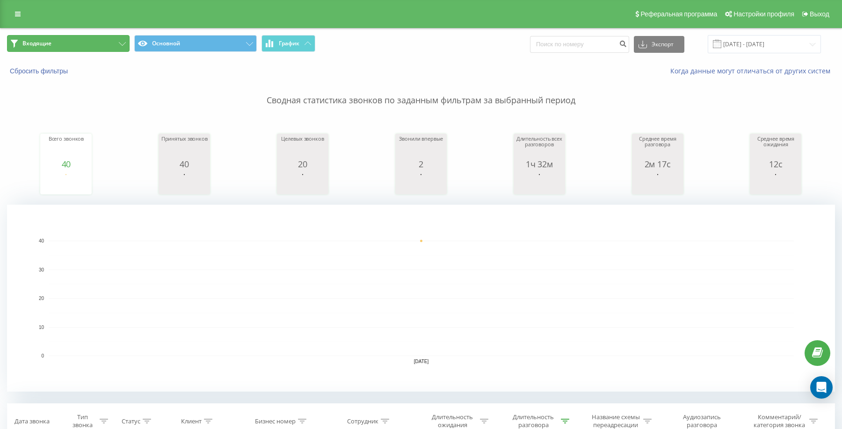
click at [76, 49] on button "Входящие" at bounding box center [68, 43] width 123 height 17
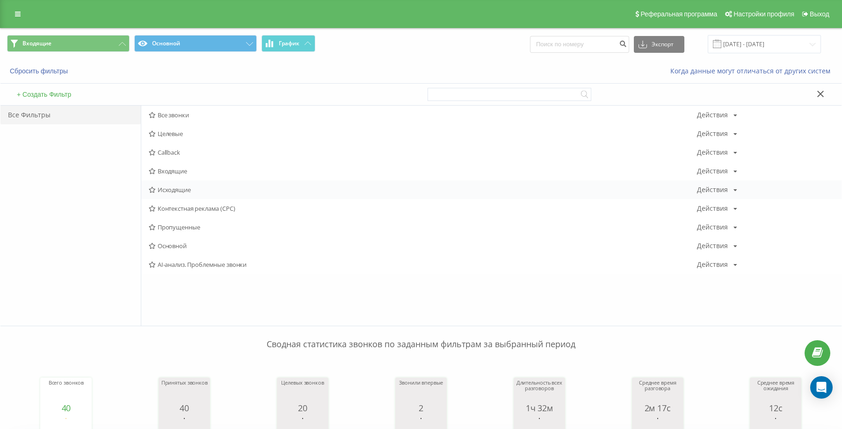
click at [202, 187] on span "Исходящие" at bounding box center [423, 190] width 548 height 7
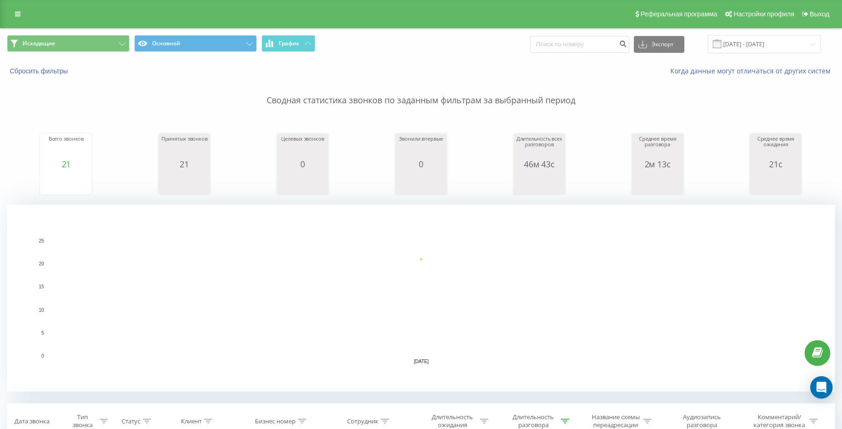
click at [81, 60] on div "Сбросить фильтры Когда данные могут отличаться от других систем" at bounding box center [420, 71] width 841 height 22
click at [79, 51] on button "Исходящие" at bounding box center [68, 43] width 123 height 17
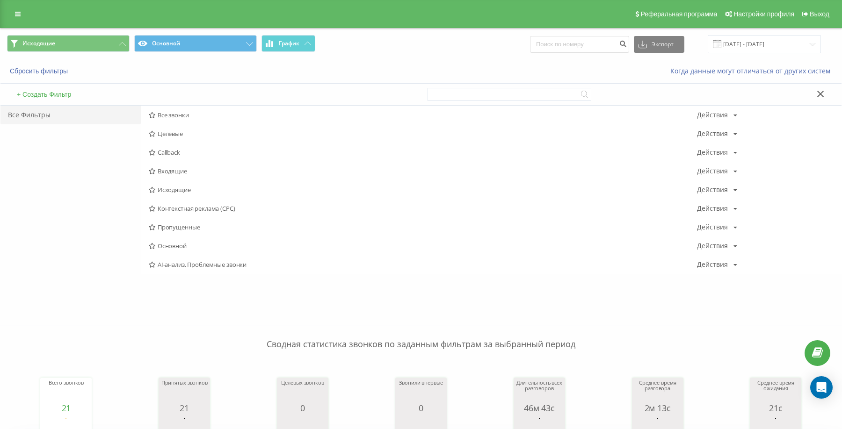
drag, startPoint x: 163, startPoint y: 187, endPoint x: 162, endPoint y: 177, distance: 9.9
click at [163, 187] on span "Исходящие" at bounding box center [423, 190] width 548 height 7
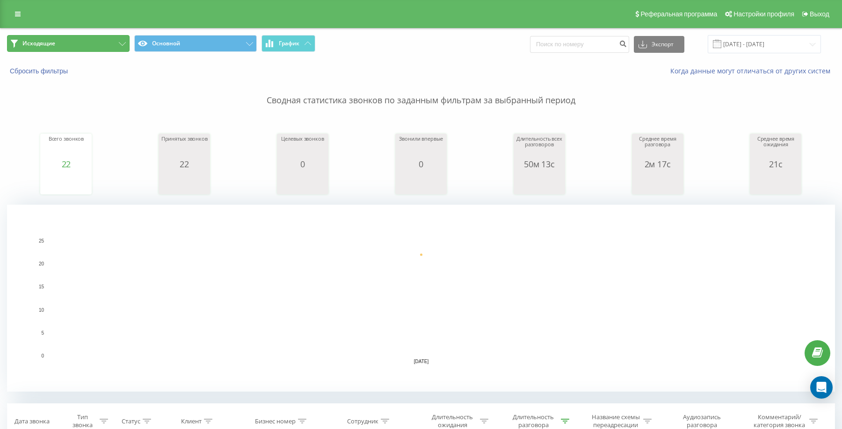
click at [89, 42] on button "Исходящие" at bounding box center [68, 43] width 123 height 17
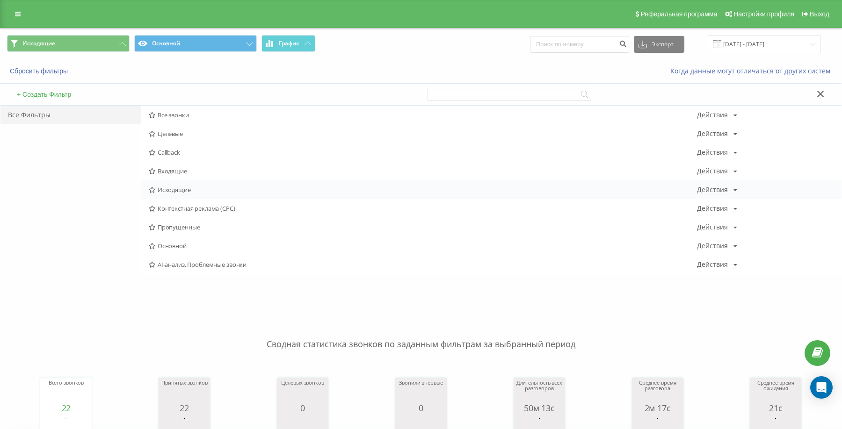
click at [180, 188] on span "Исходящие" at bounding box center [423, 190] width 548 height 7
